Goal: Information Seeking & Learning: Learn about a topic

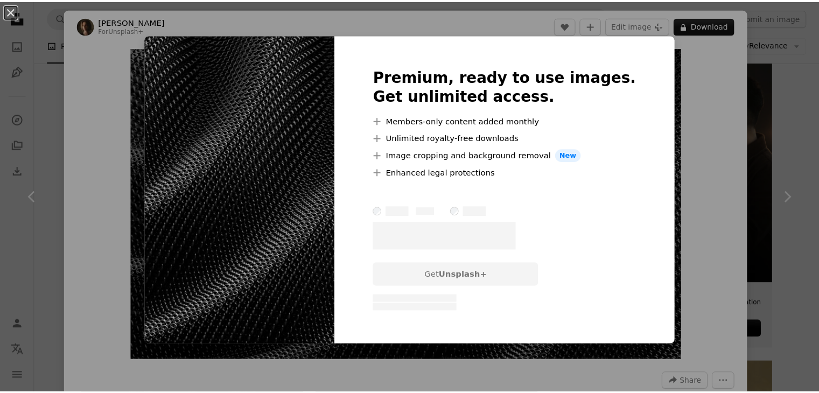
scroll to position [8, 0]
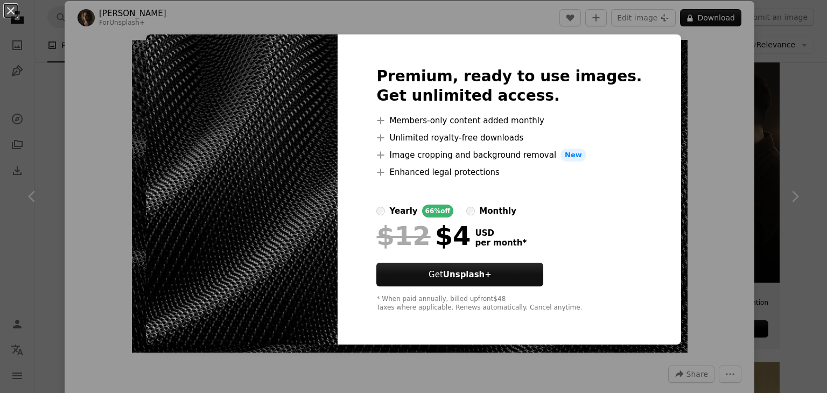
click at [728, 220] on div "An X shape Premium, ready to use images. Get unlimited access. A plus sign Memb…" at bounding box center [413, 196] width 827 height 393
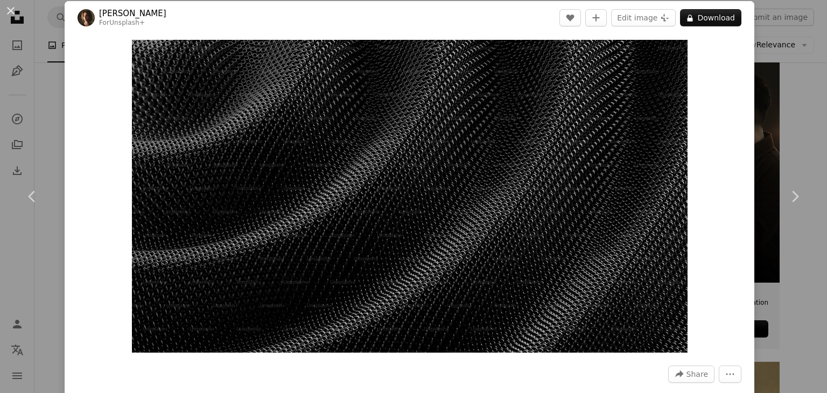
click at [759, 95] on div "An X shape Chevron left Chevron right [PERSON_NAME] For Unsplash+ A heart A plu…" at bounding box center [413, 196] width 827 height 393
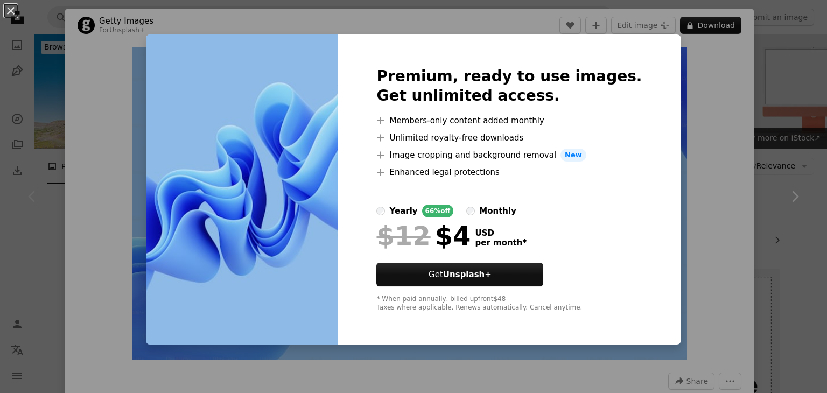
click at [799, 130] on div "An X shape Premium, ready to use images. Get unlimited access. A plus sign Memb…" at bounding box center [413, 196] width 827 height 393
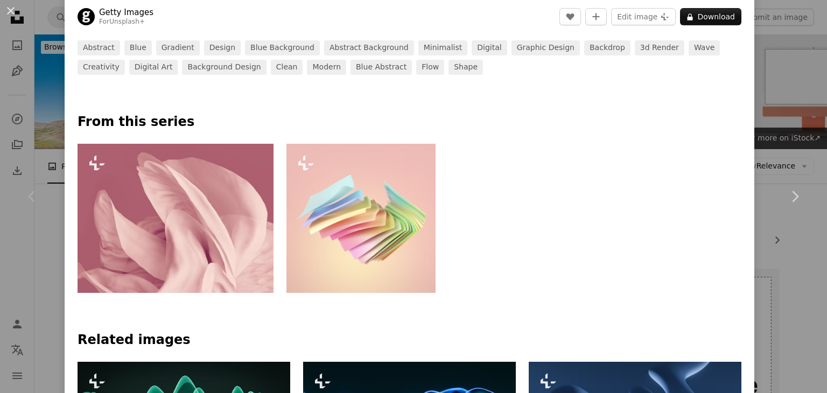
scroll to position [413, 0]
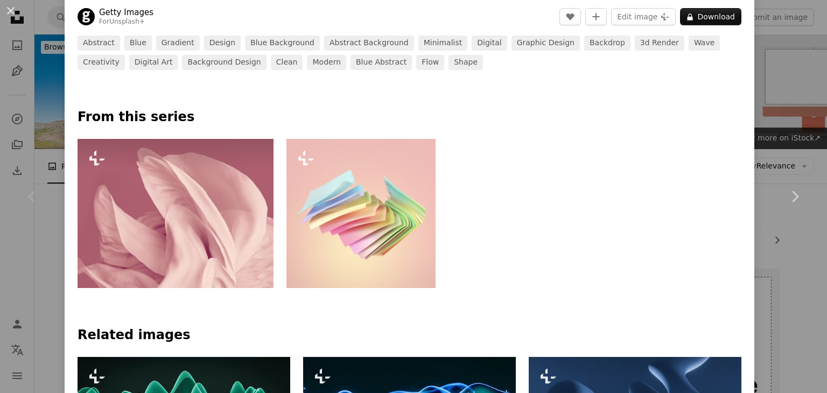
drag, startPoint x: 271, startPoint y: 239, endPoint x: 210, endPoint y: 242, distance: 61.4
click at [210, 242] on img at bounding box center [175, 213] width 196 height 149
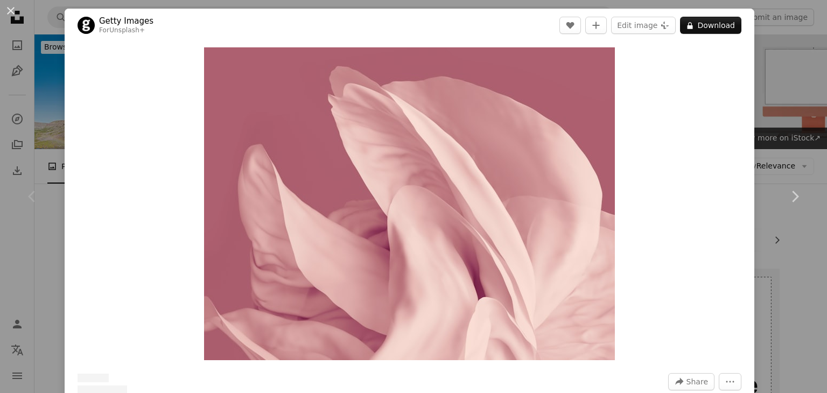
click at [210, 242] on img "Zoom in on this image" at bounding box center [409, 203] width 411 height 313
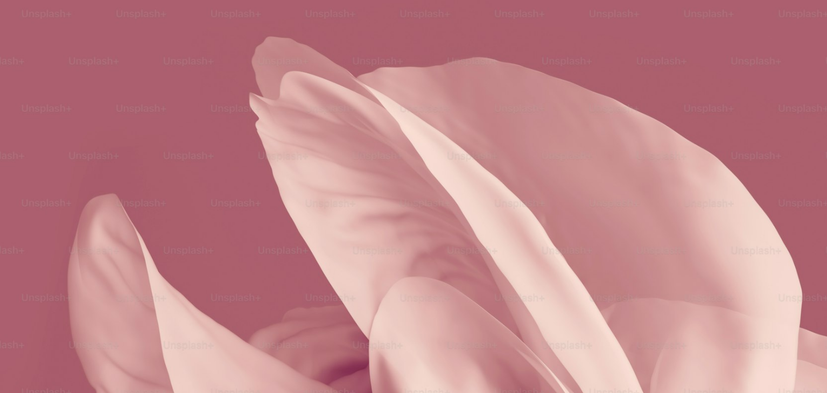
scroll to position [112, 0]
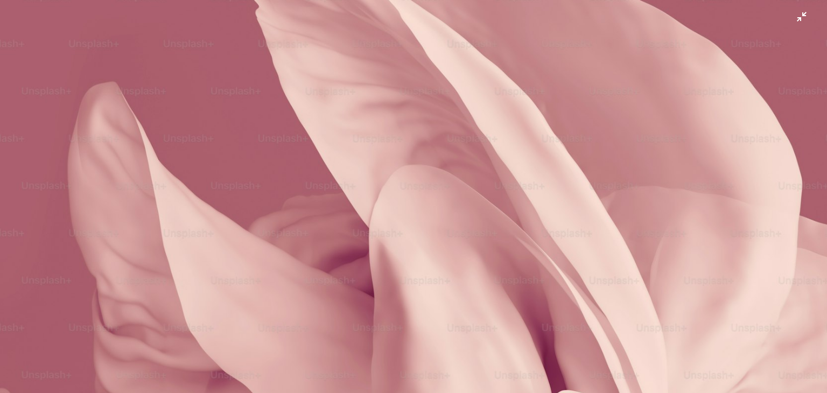
drag, startPoint x: 210, startPoint y: 242, endPoint x: 381, endPoint y: 323, distance: 189.7
click at [381, 323] on img "Zoom out on this image" at bounding box center [413, 203] width 828 height 630
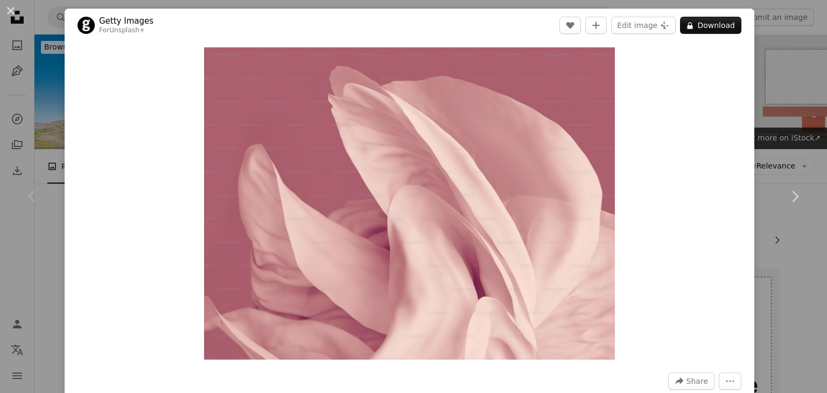
scroll to position [343, 0]
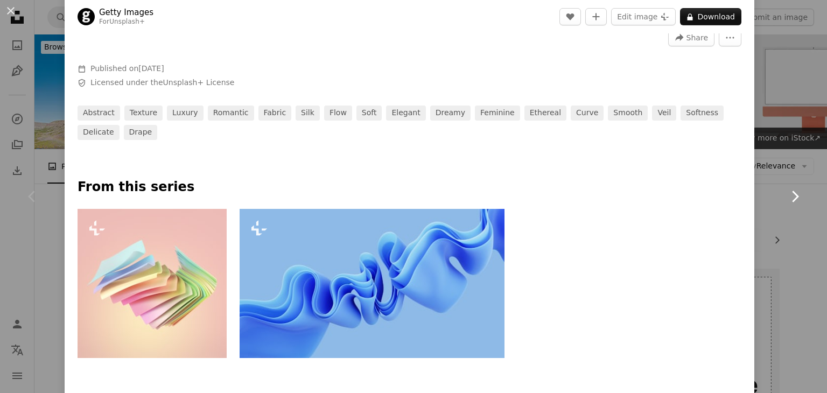
click at [773, 150] on link "Chevron right" at bounding box center [794, 196] width 65 height 103
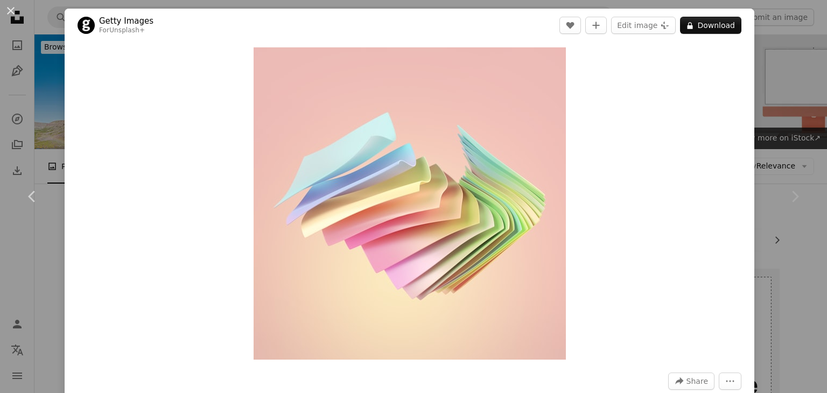
click at [757, 83] on div "An X shape Chevron left Chevron right Getty Images For Unsplash+ A heart A plus…" at bounding box center [413, 196] width 827 height 393
